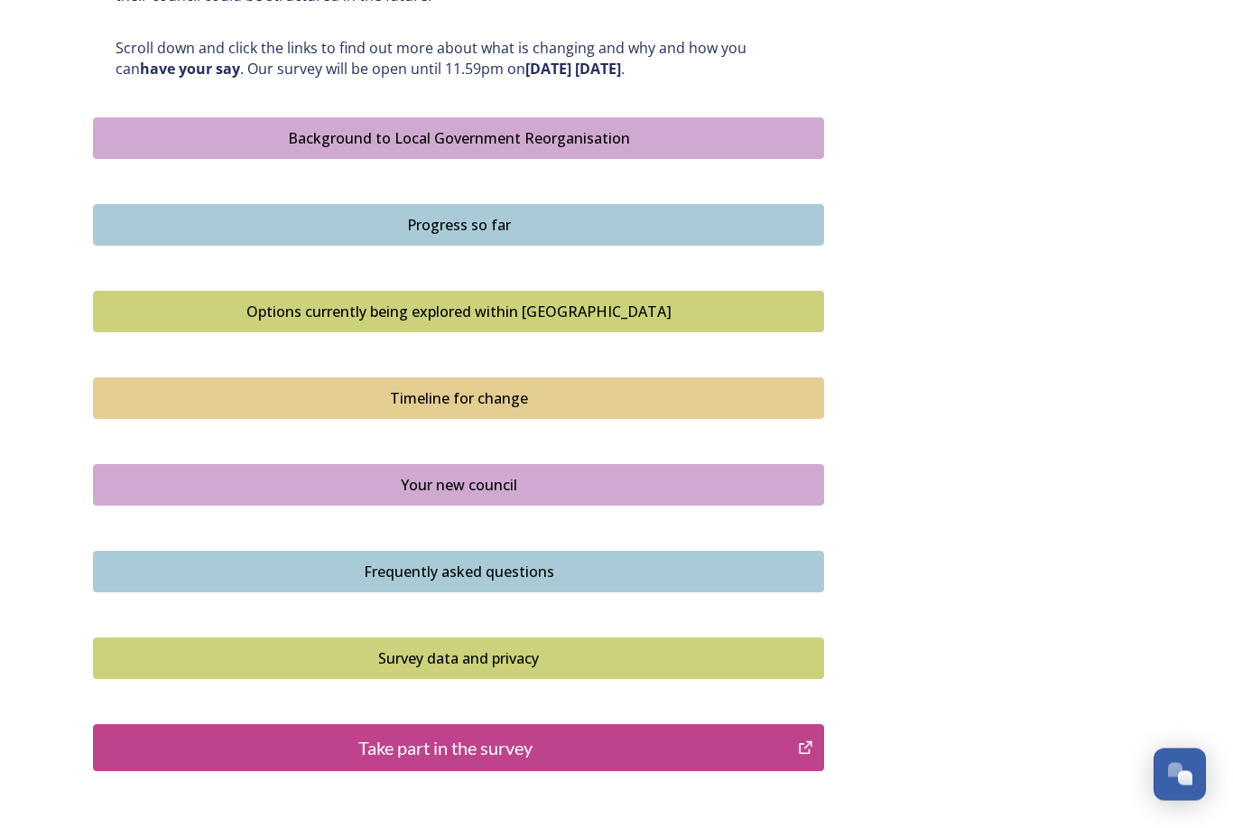
scroll to position [1037, 0]
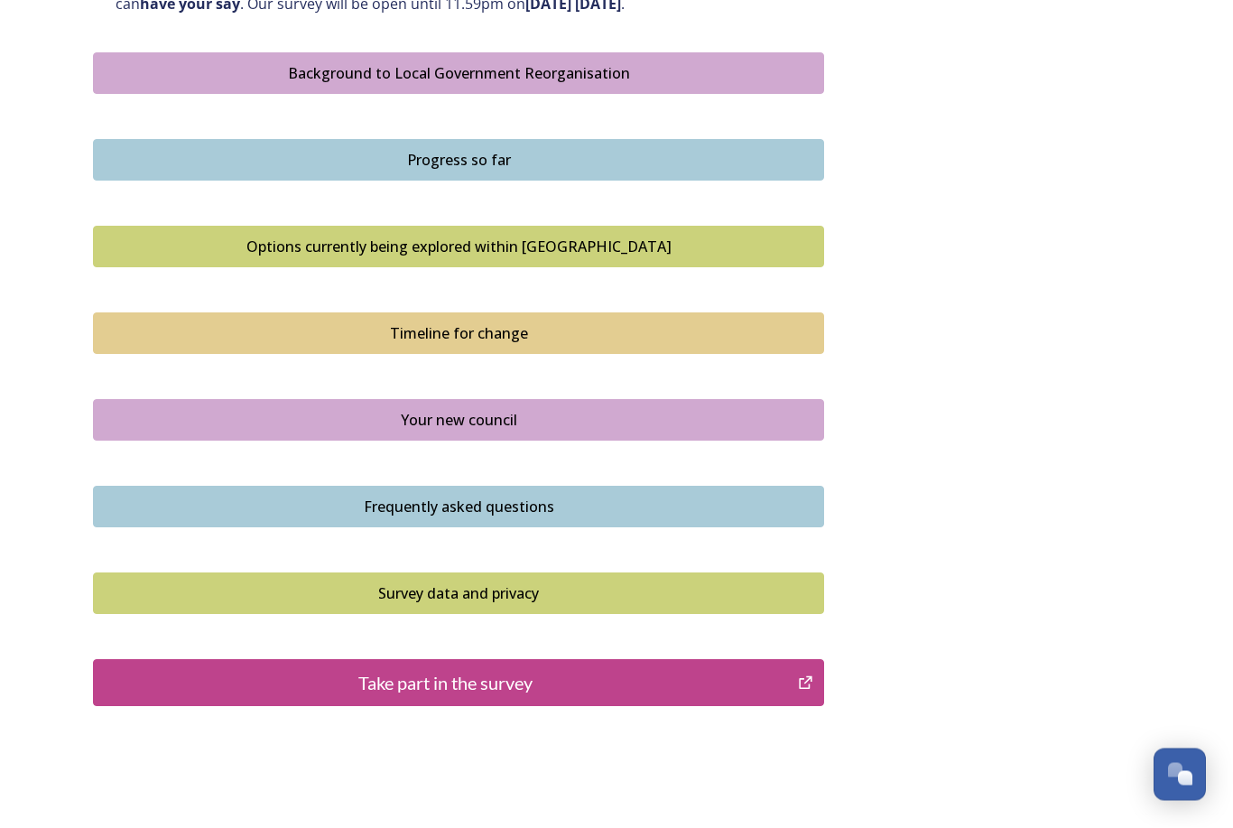
click at [516, 671] on div "Take part in the survey" at bounding box center [445, 683] width 685 height 27
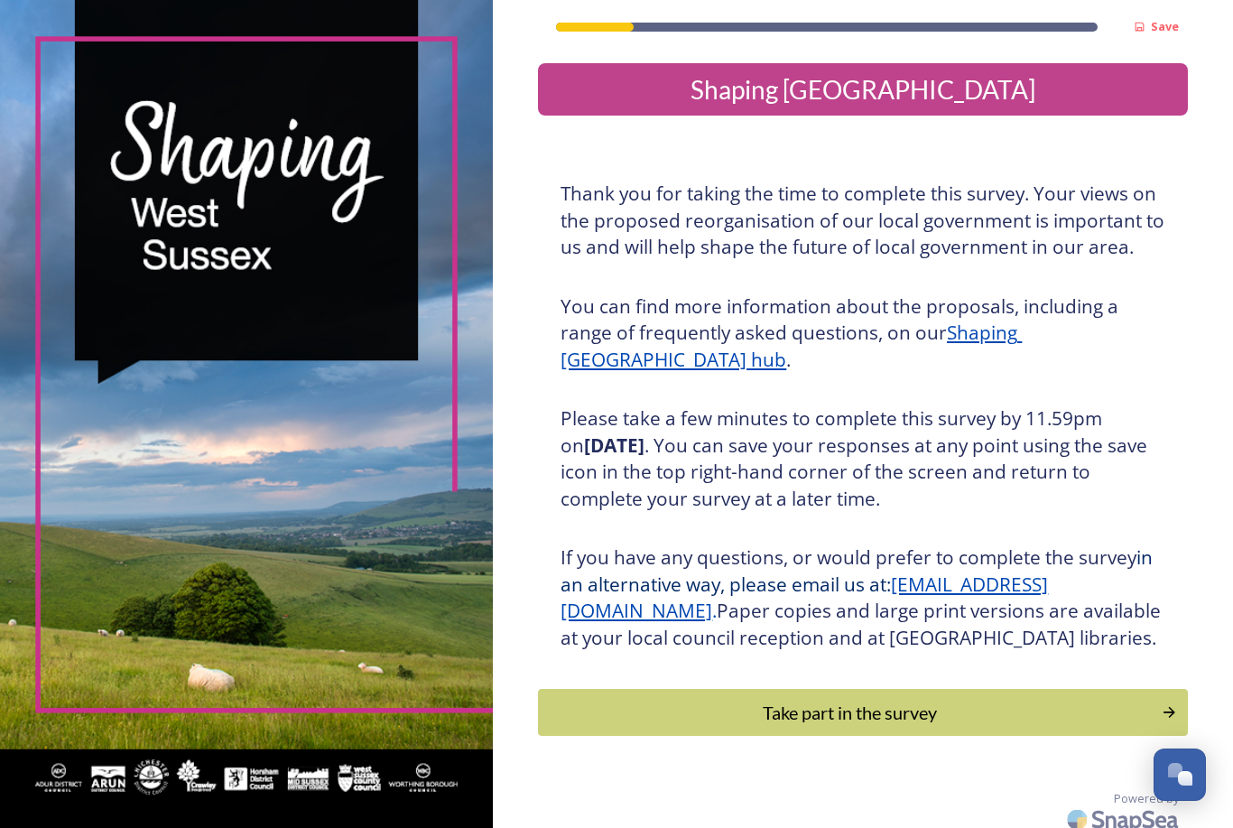
scroll to position [58, 0]
click at [848, 699] on div "Take part in the survey" at bounding box center [850, 712] width 604 height 27
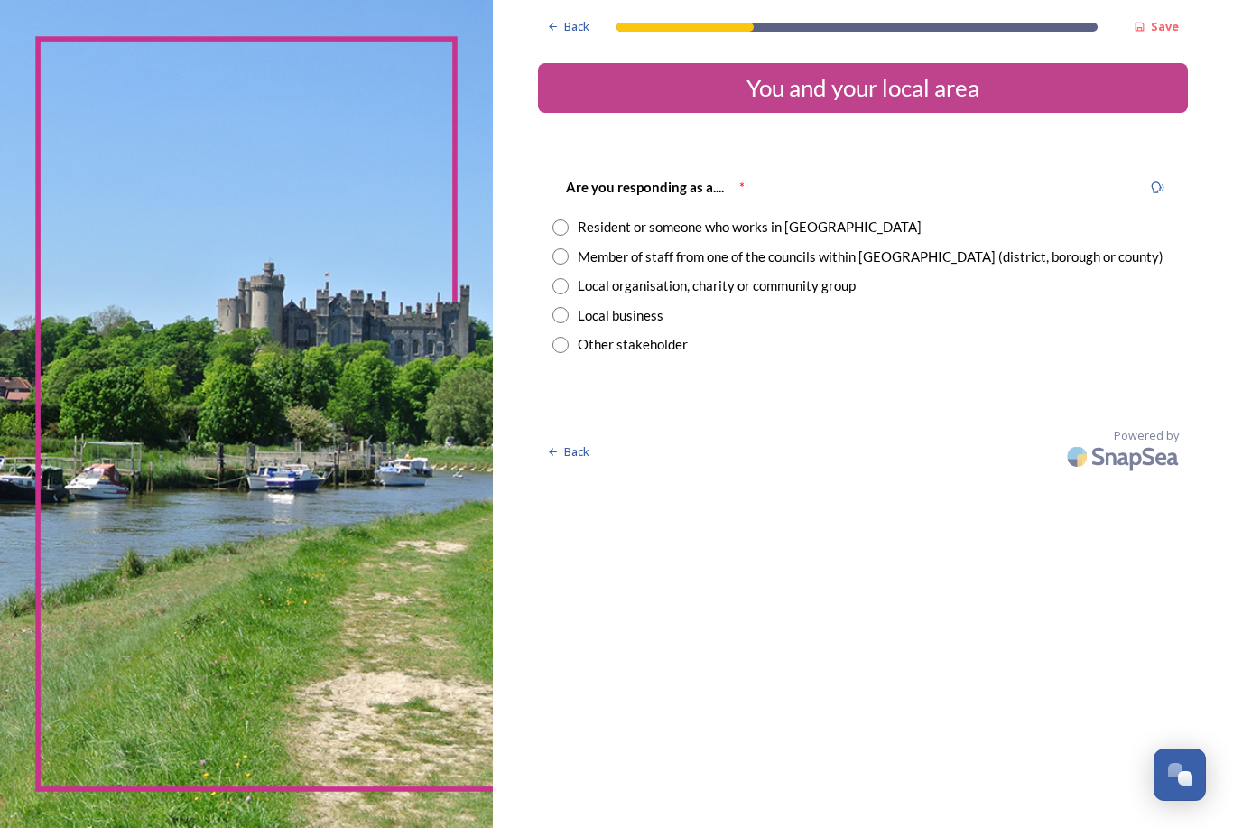
click at [759, 236] on div "Resident or someone who works in [GEOGRAPHIC_DATA]" at bounding box center [750, 227] width 344 height 21
radio input "true"
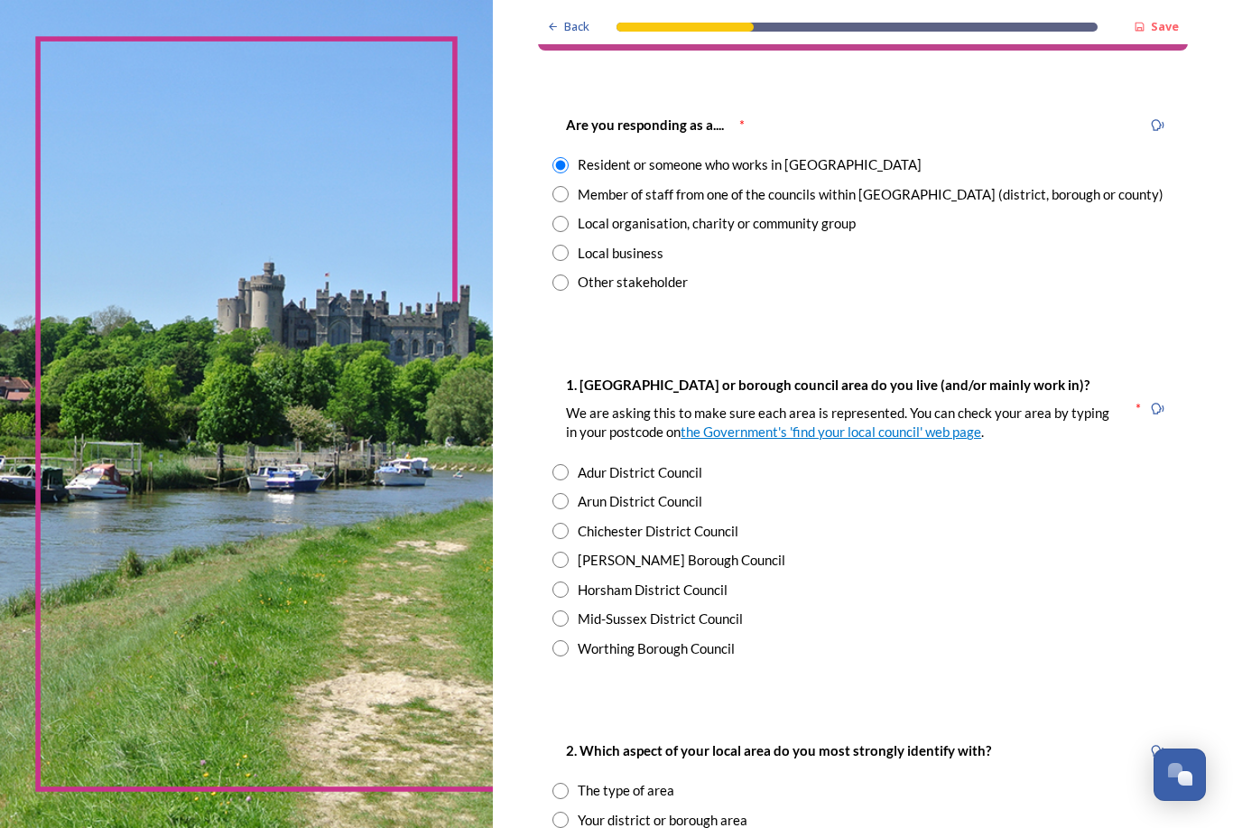
scroll to position [83, 0]
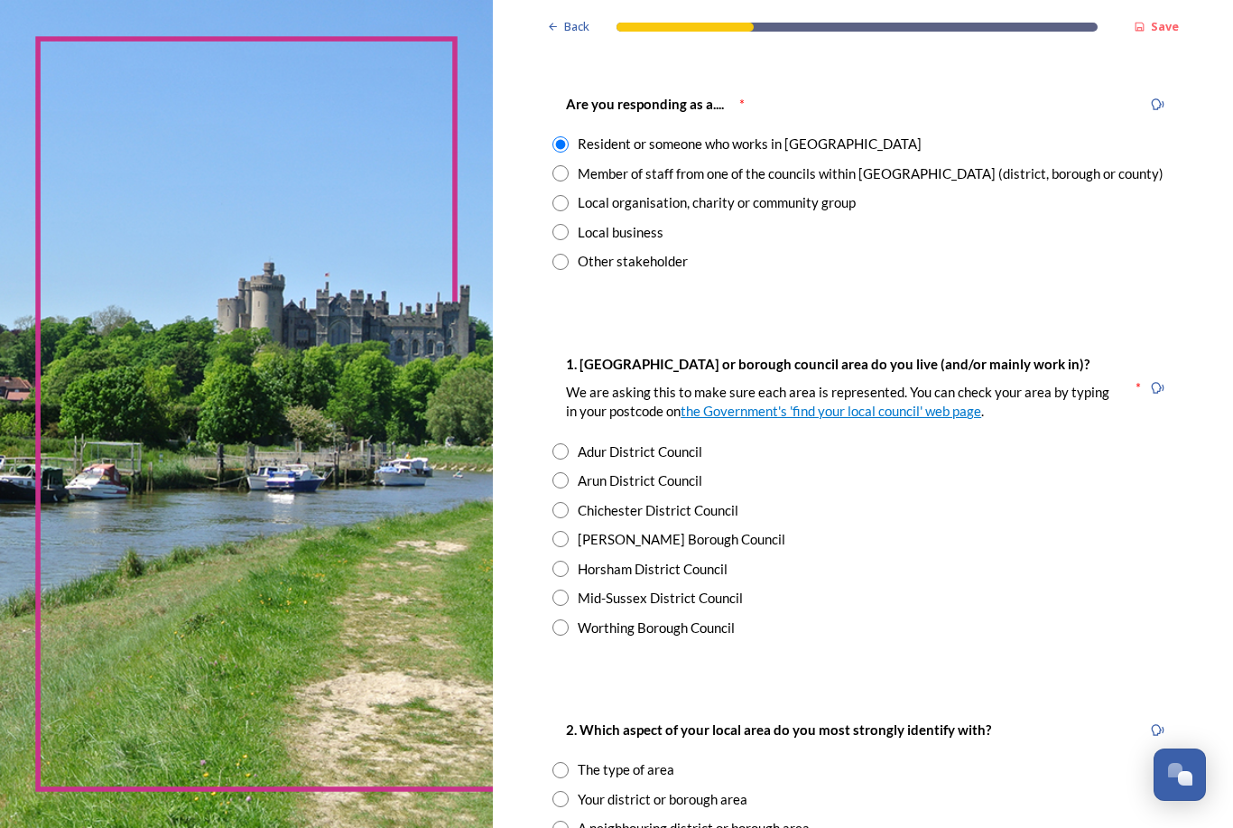
click at [679, 541] on div "[PERSON_NAME] Borough Council" at bounding box center [682, 539] width 208 height 21
radio input "true"
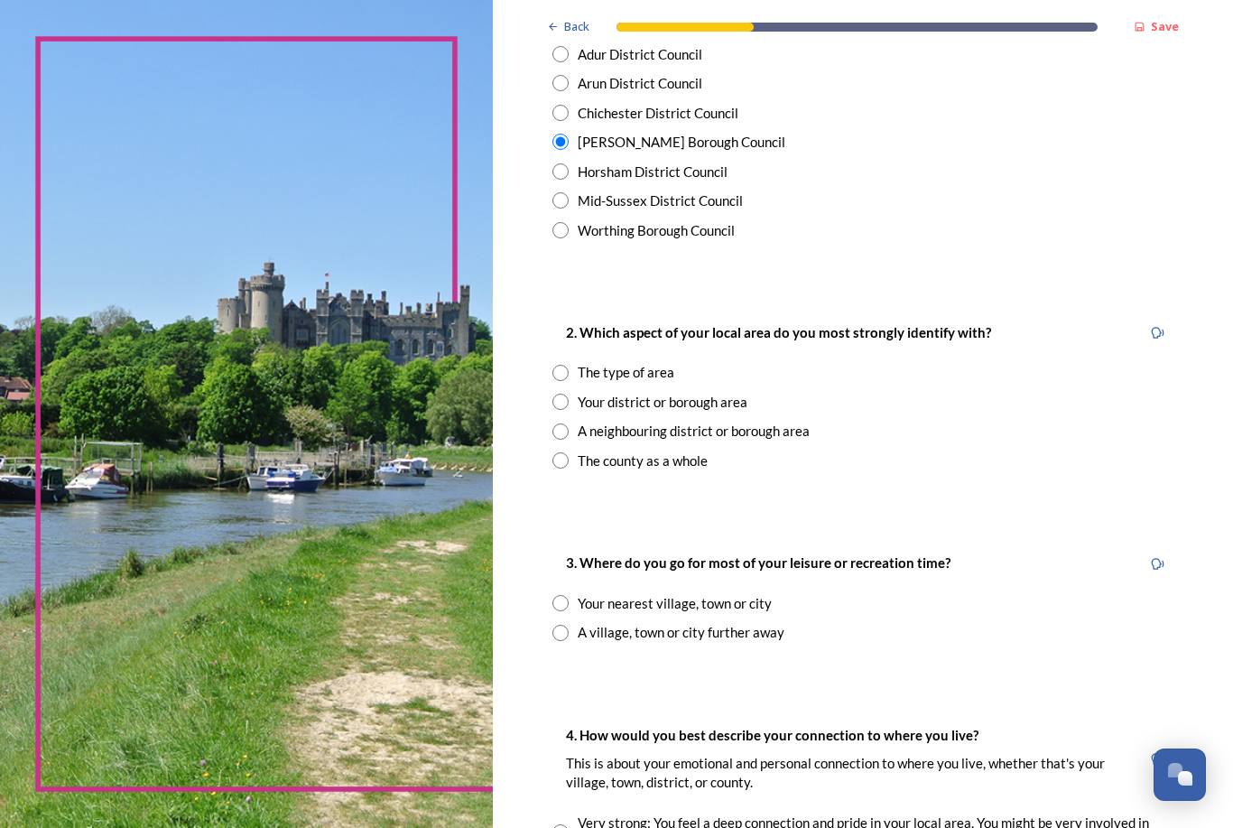
scroll to position [505, 0]
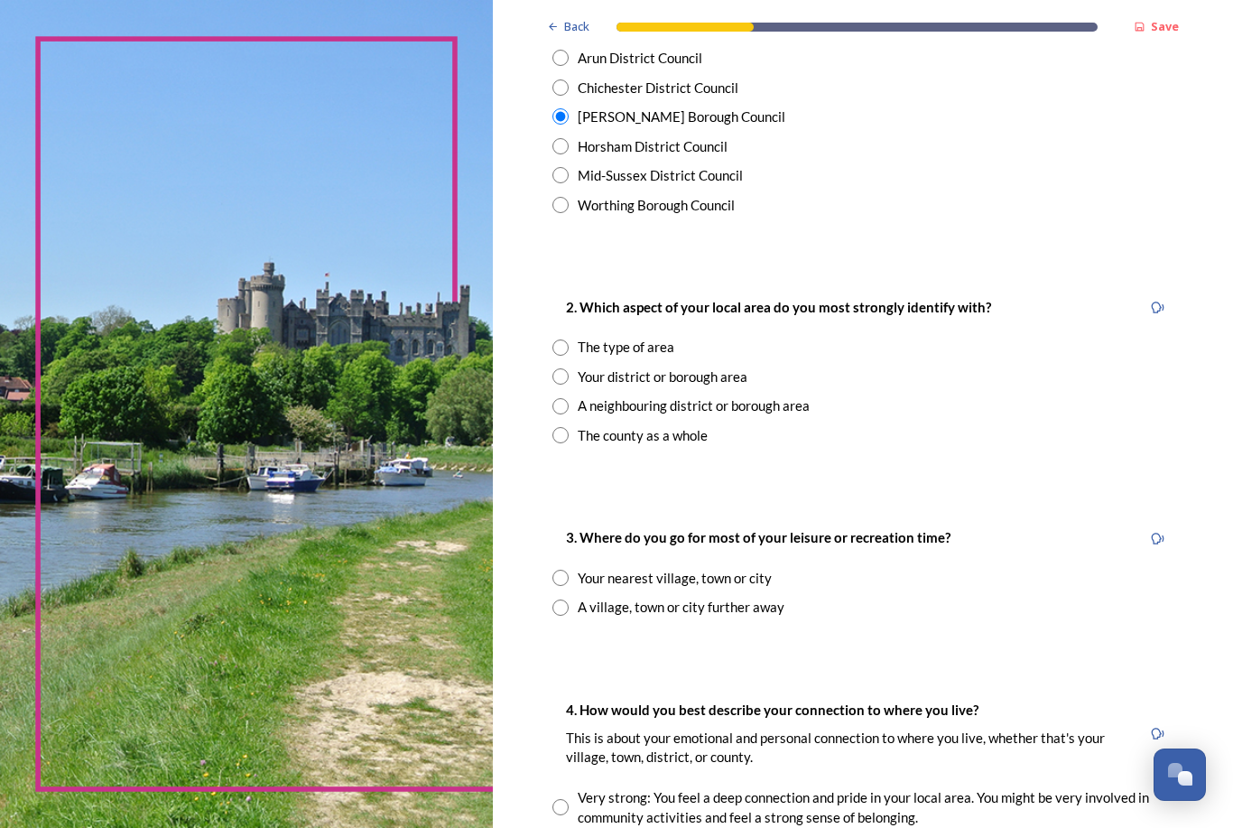
click at [638, 436] on div "The county as a whole" at bounding box center [643, 435] width 130 height 21
radio input "true"
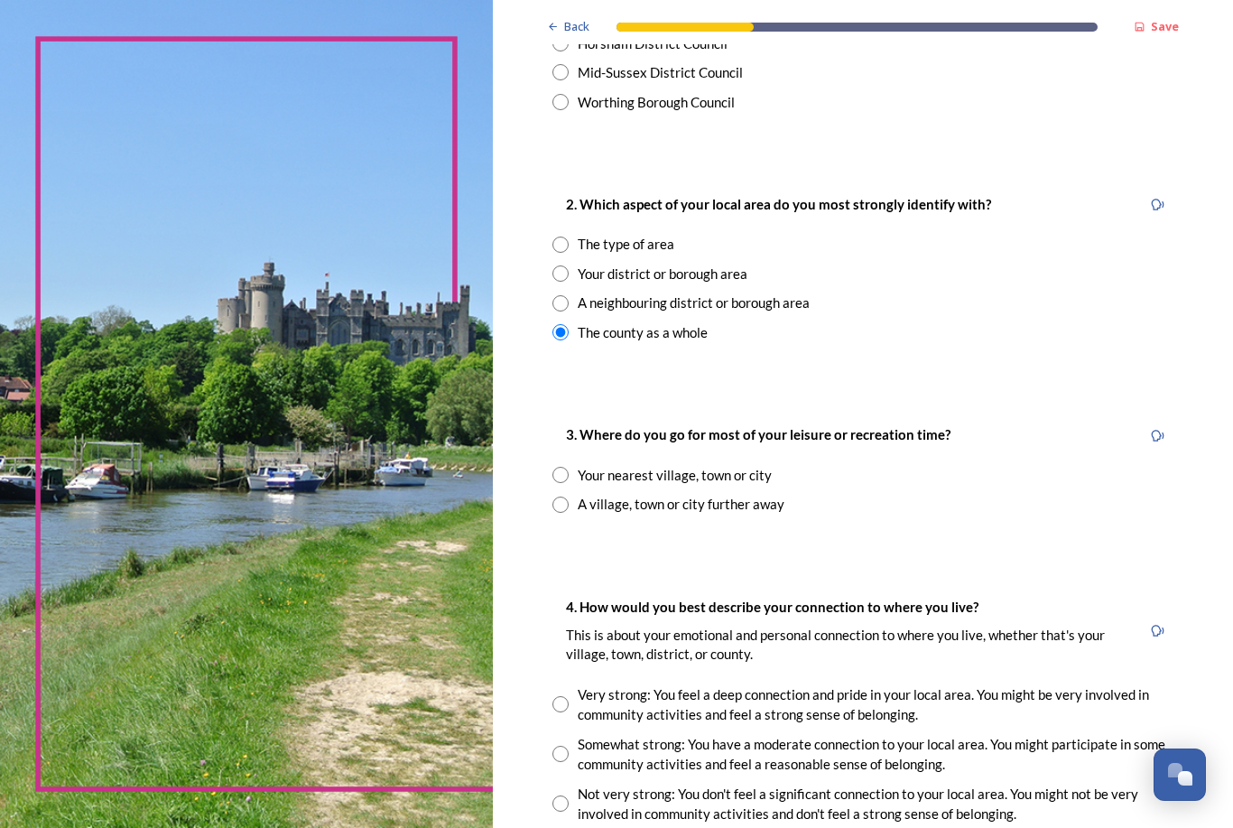
scroll to position [627, 0]
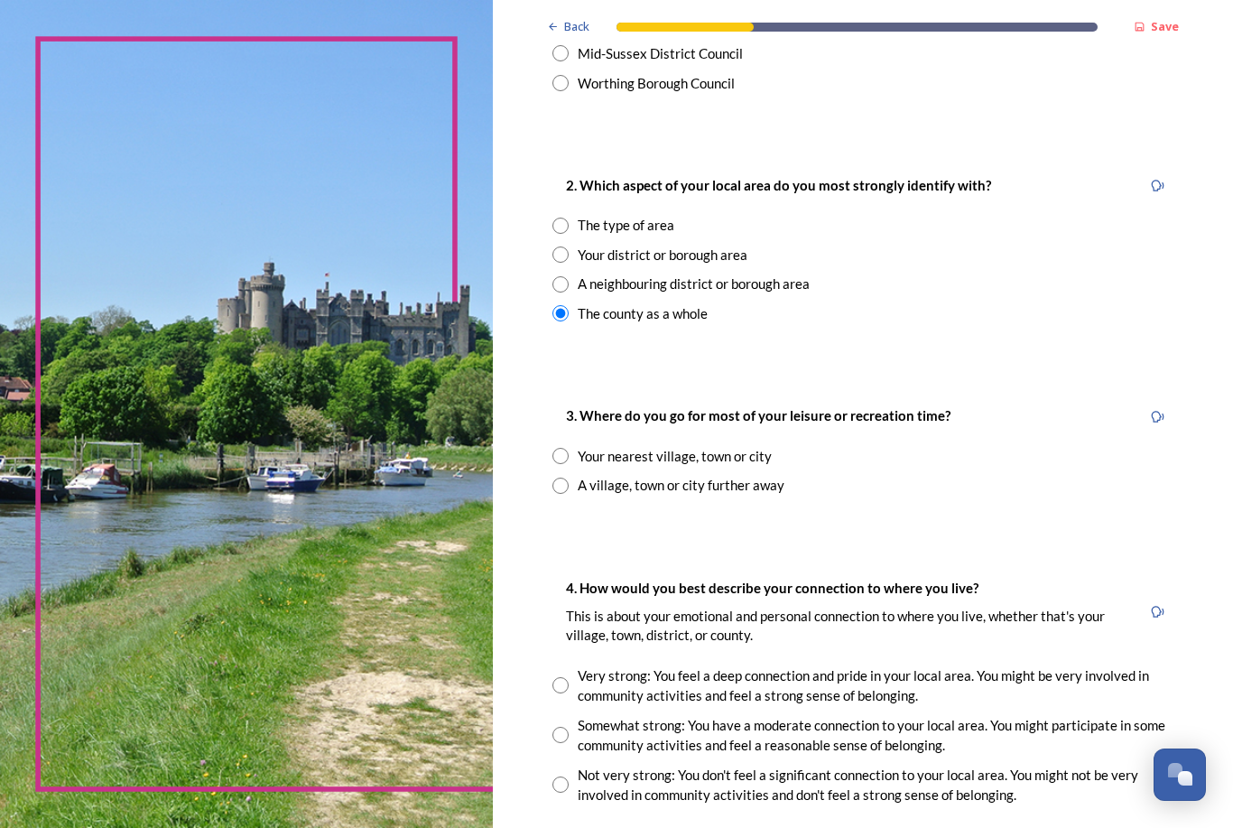
click at [746, 476] on div "A village, town or city further away" at bounding box center [681, 485] width 207 height 21
radio input "true"
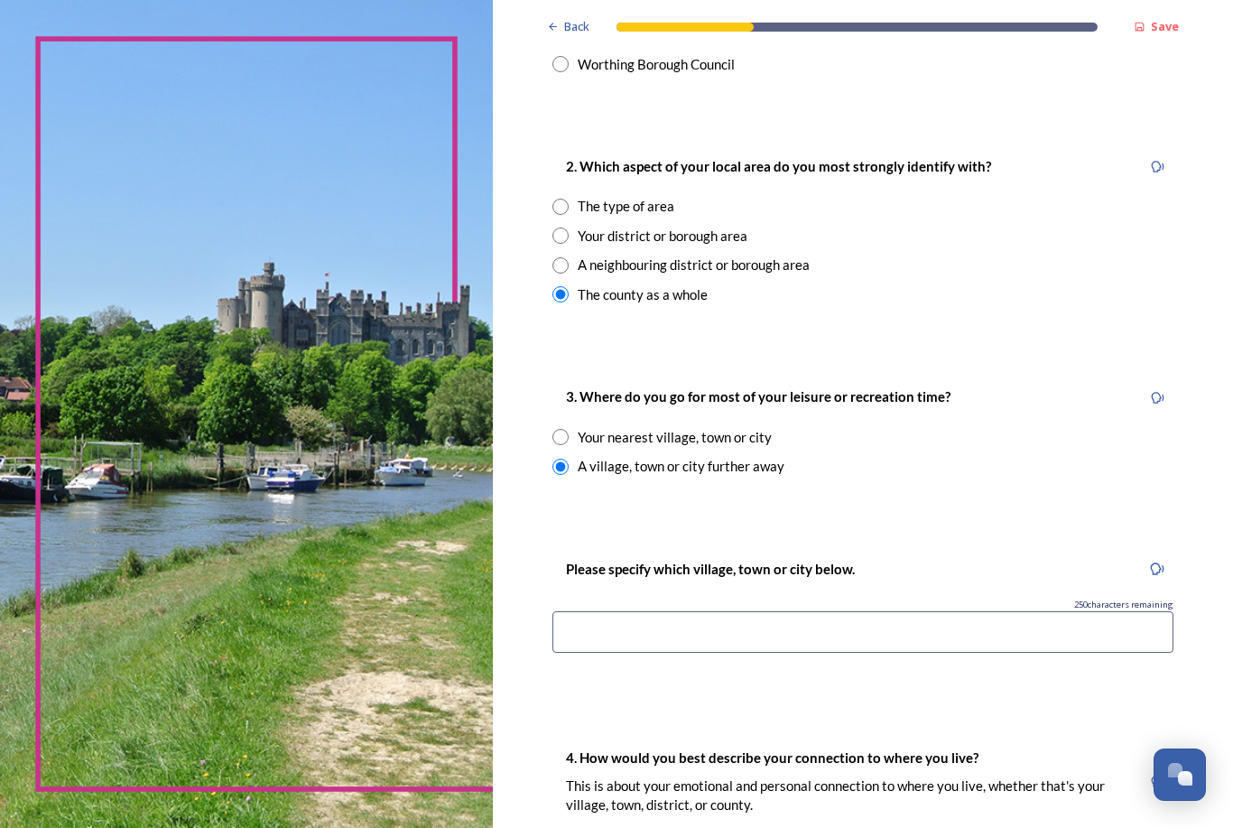
scroll to position [652, 0]
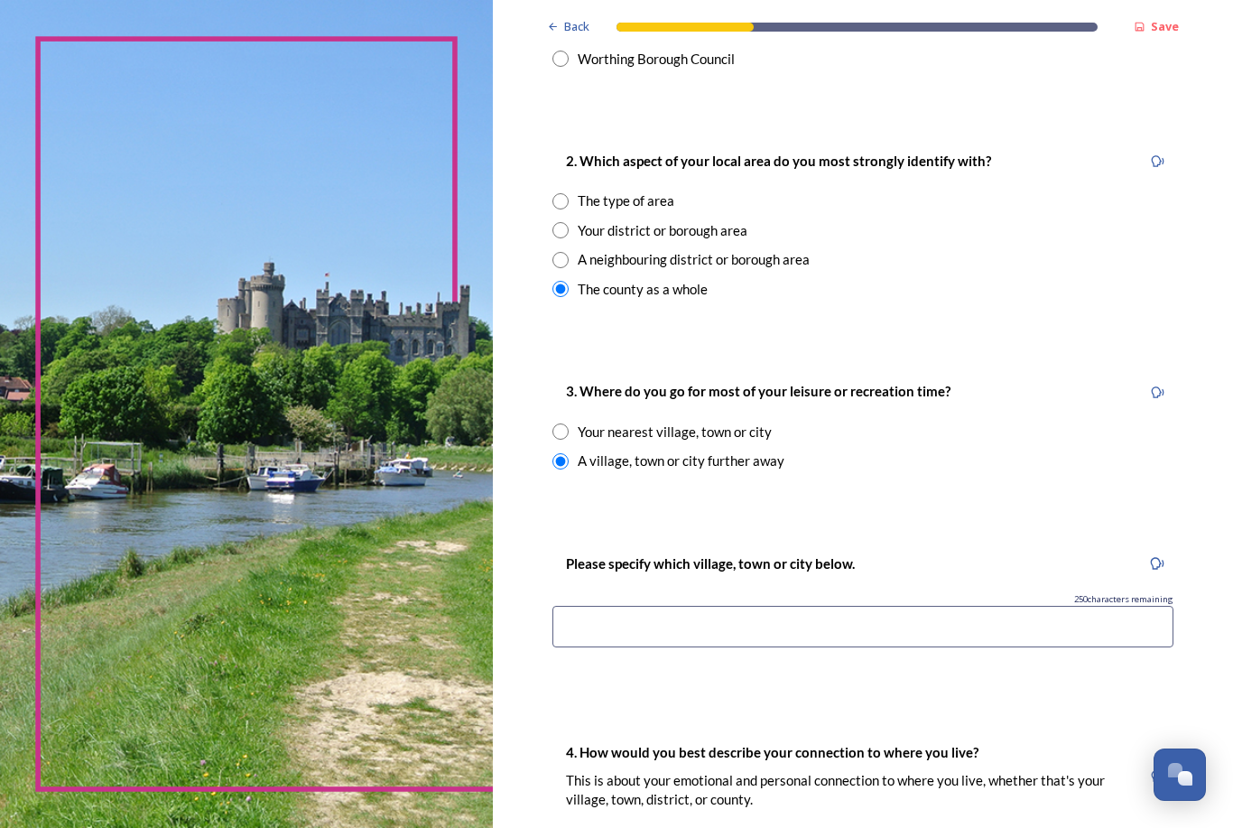
click at [861, 625] on input at bounding box center [862, 627] width 621 height 42
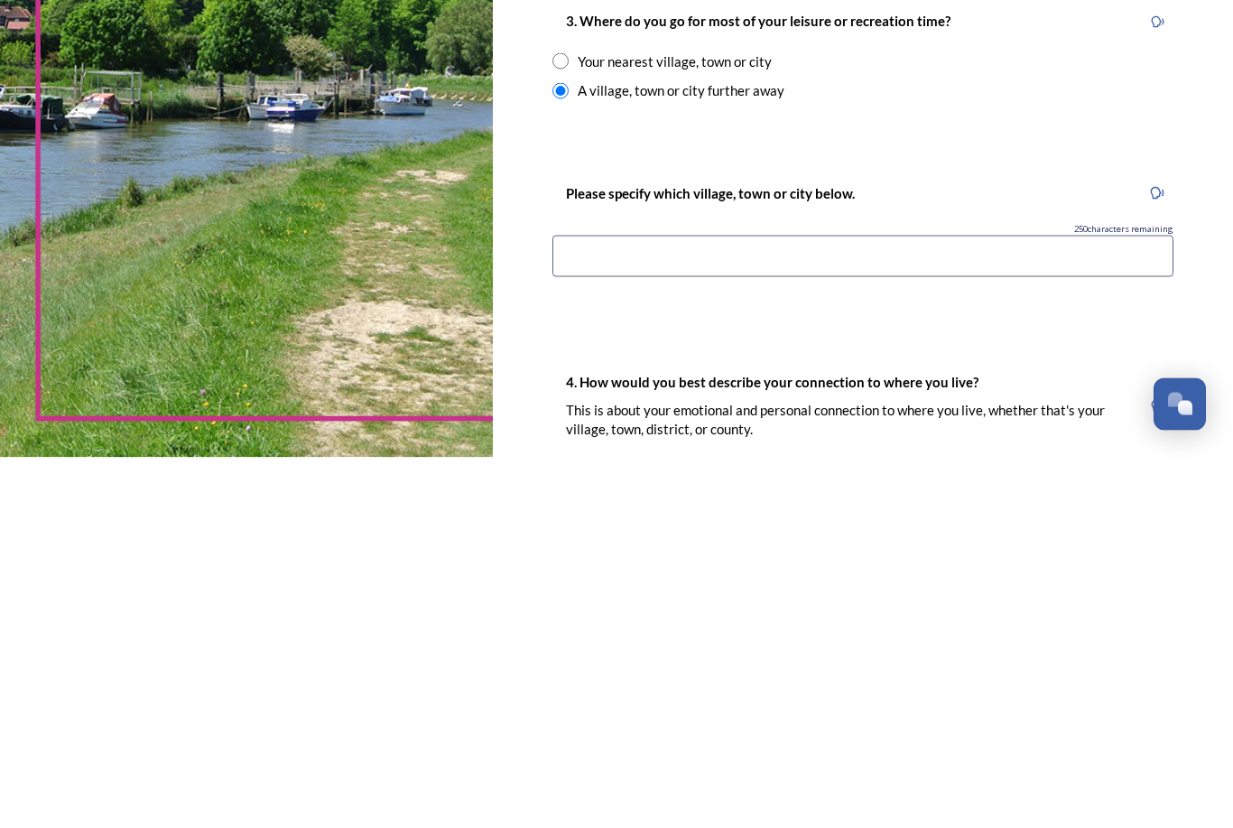
type input "B"
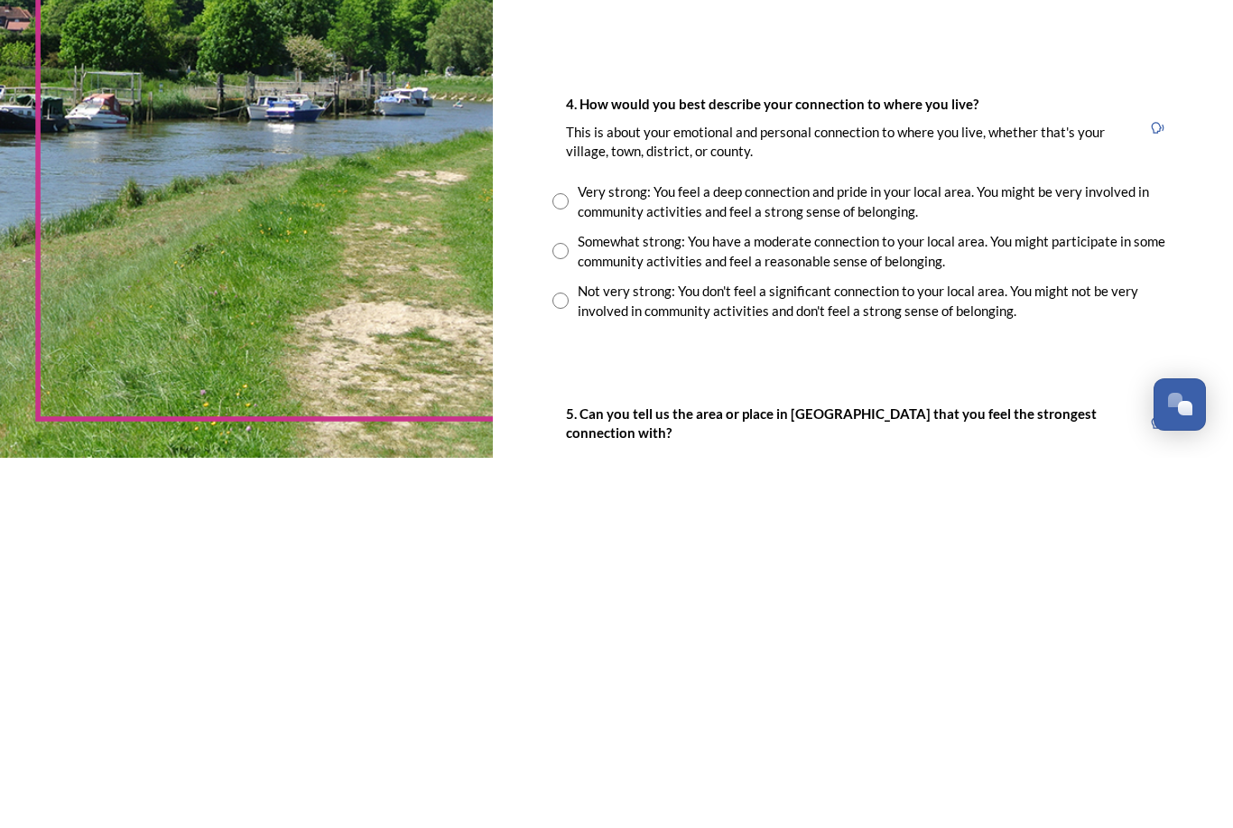
scroll to position [930, 0]
type input "[GEOGRAPHIC_DATA]"
click at [552, 662] on input "radio" at bounding box center [560, 670] width 16 height 16
radio input "true"
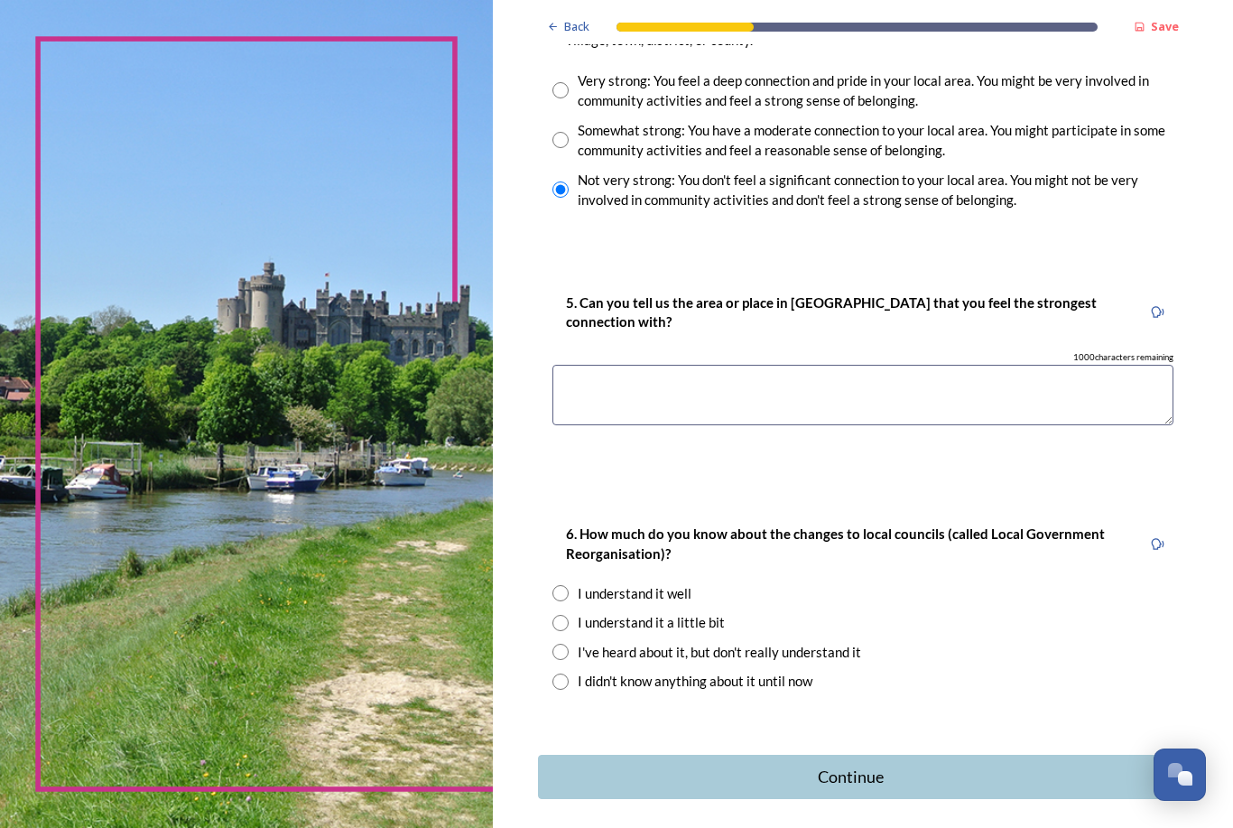
scroll to position [1410, 0]
click at [1057, 294] on p "5. Can you tell us the area or place in [GEOGRAPHIC_DATA] that you feel the str…" at bounding box center [846, 313] width 561 height 39
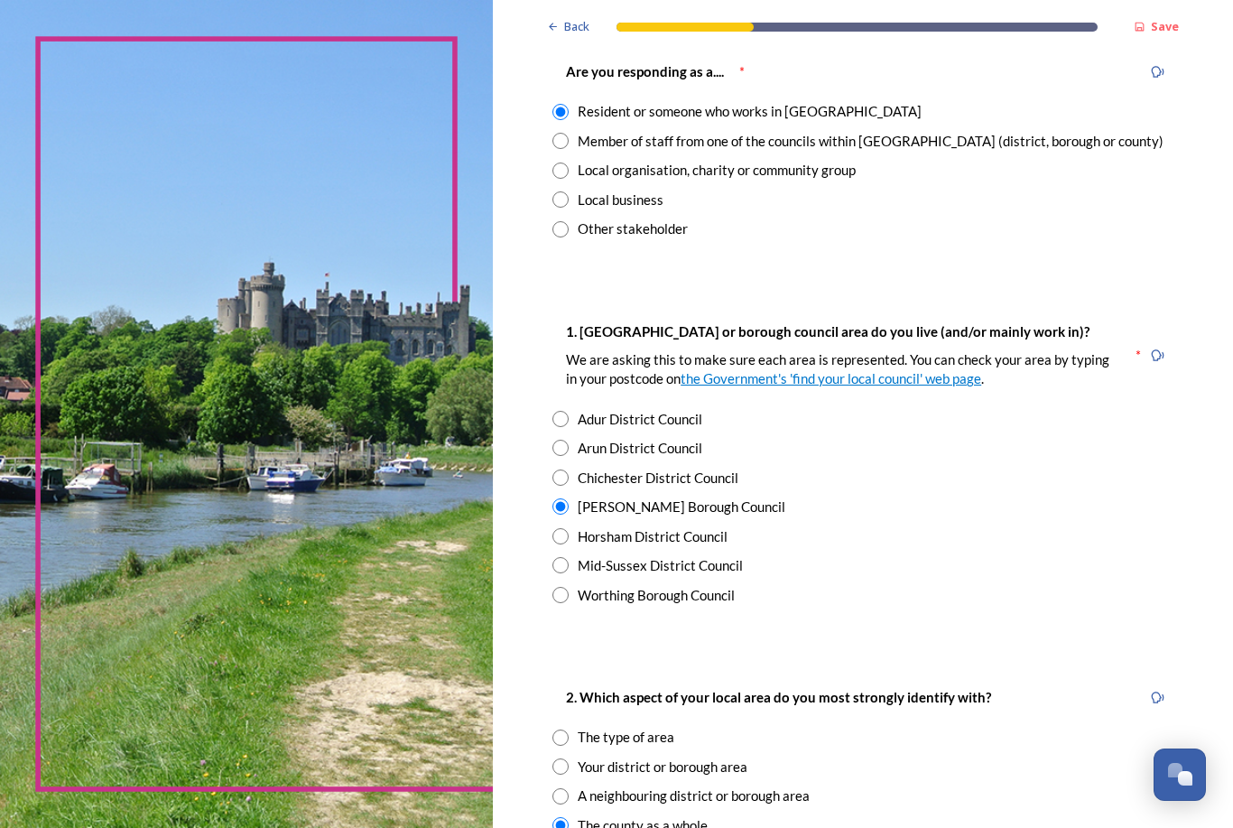
scroll to position [111, 0]
